Goal: Task Accomplishment & Management: Use online tool/utility

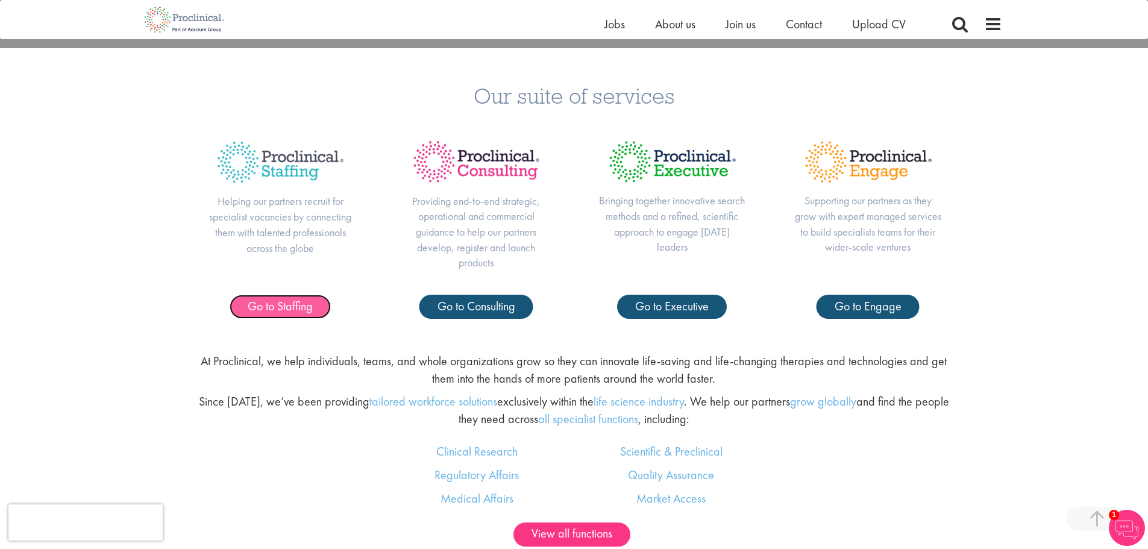
click at [282, 304] on span "Go to Staffing" at bounding box center [280, 306] width 65 height 16
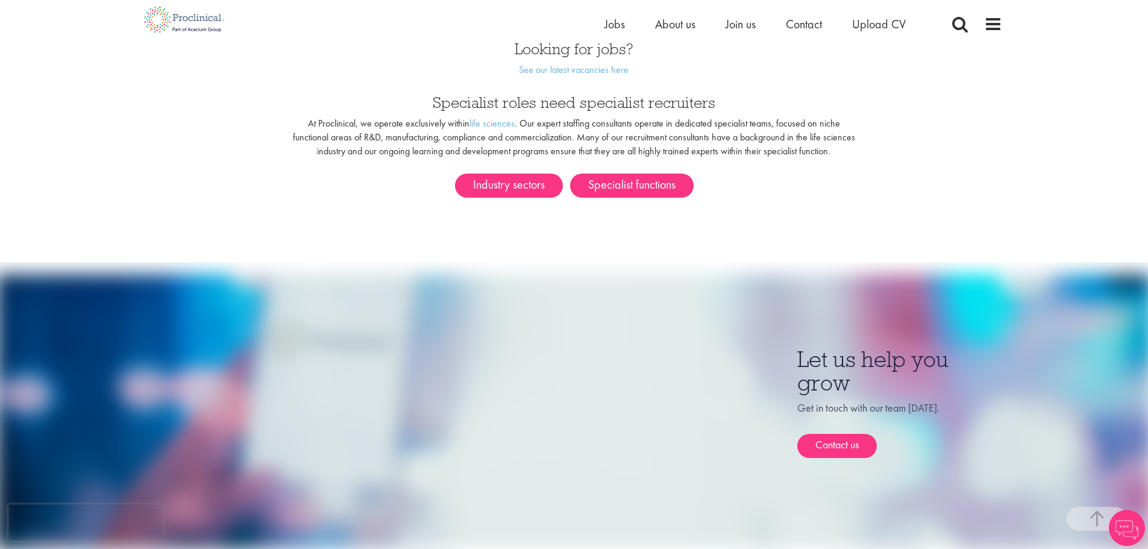
scroll to position [666, 0]
click at [606, 31] on span "Jobs" at bounding box center [615, 24] width 20 height 16
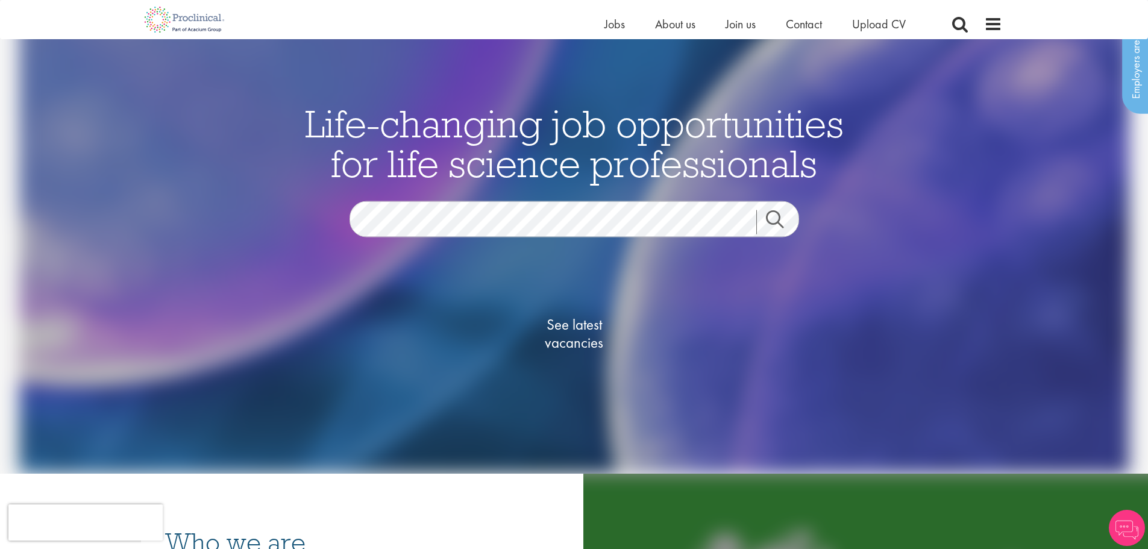
scroll to position [33, 0]
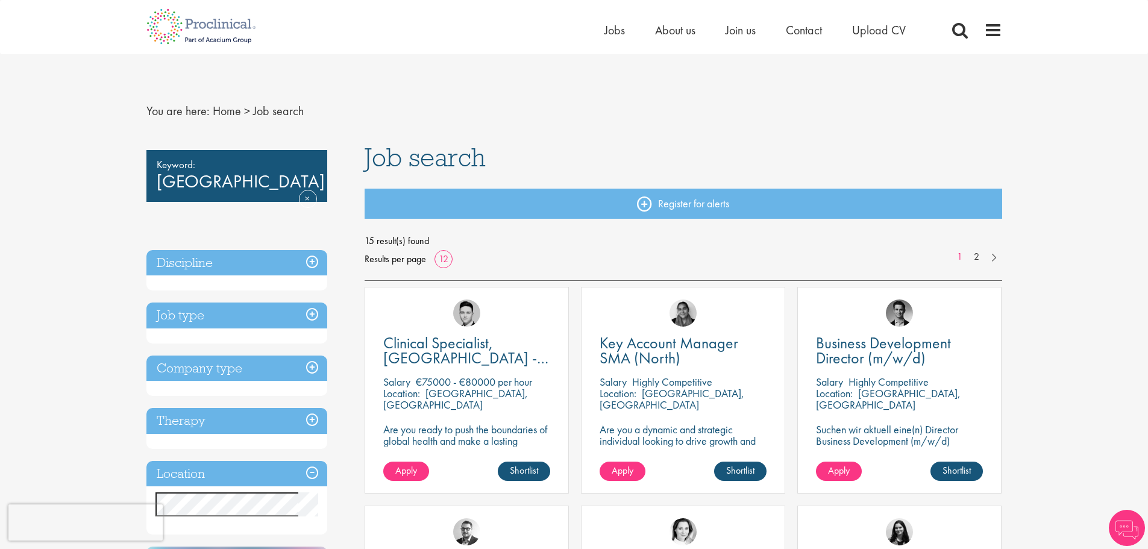
click at [313, 313] on h3 "Job type" at bounding box center [236, 316] width 181 height 26
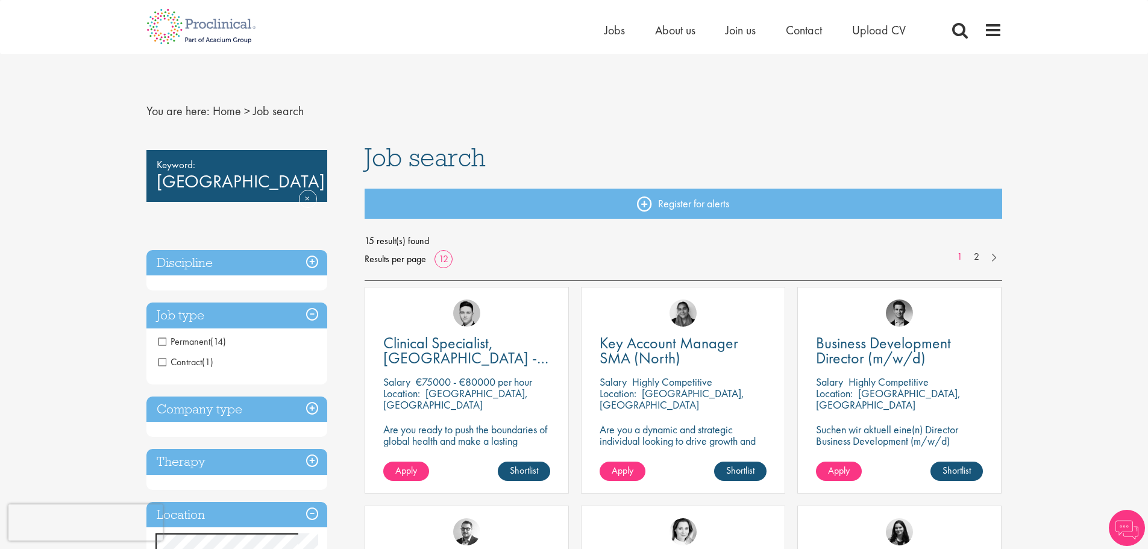
click at [164, 363] on span "Contract" at bounding box center [180, 362] width 43 height 13
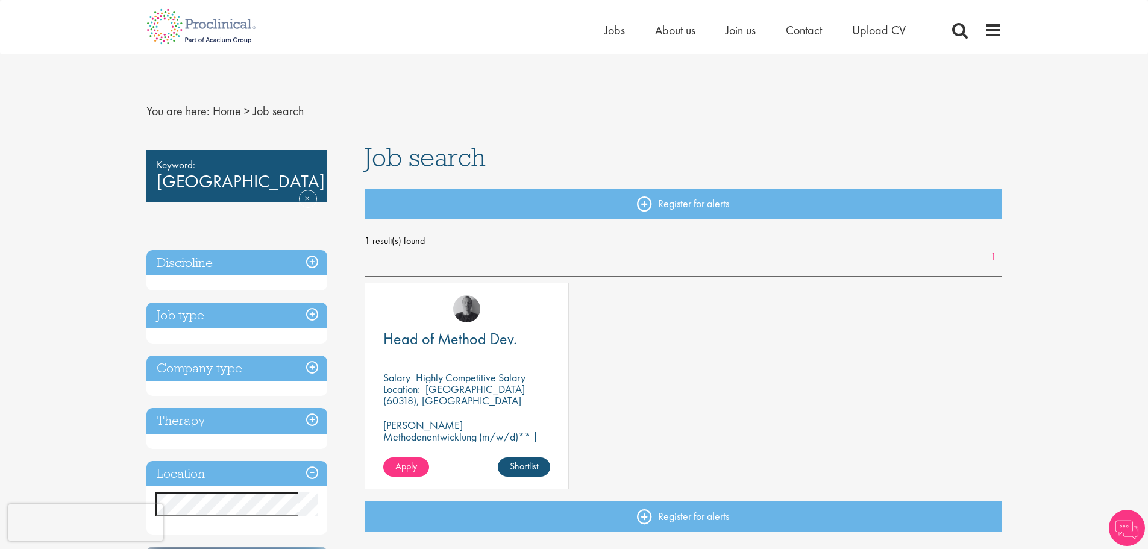
click at [543, 307] on div "[PERSON_NAME]" at bounding box center [466, 303] width 203 height 41
click at [528, 361] on div "Head of Method Dev." at bounding box center [466, 347] width 167 height 31
click at [483, 341] on span "Head of Method Dev." at bounding box center [450, 339] width 134 height 20
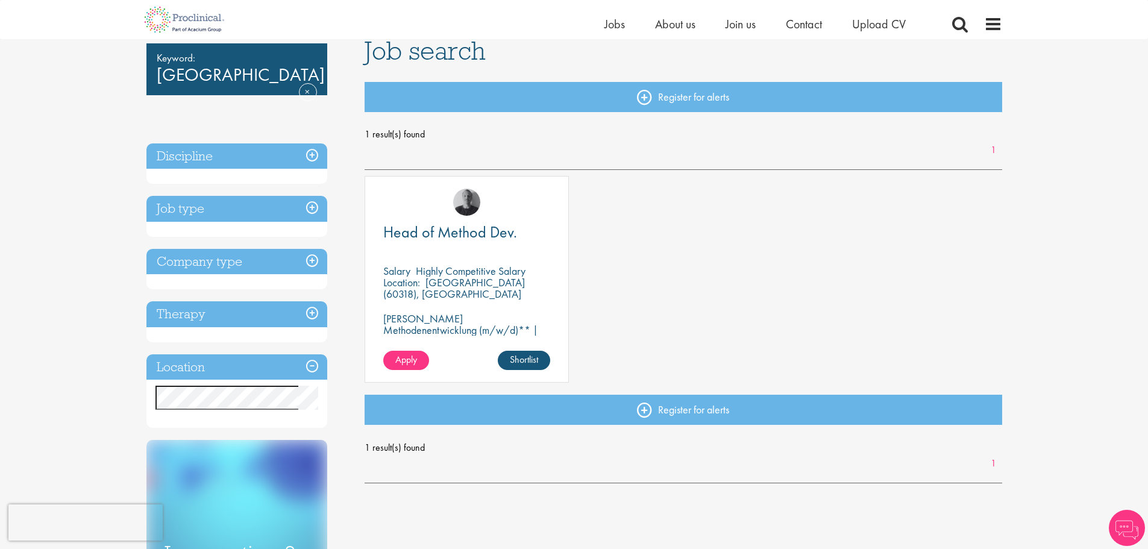
scroll to position [96, 0]
